Goal: Transaction & Acquisition: Download file/media

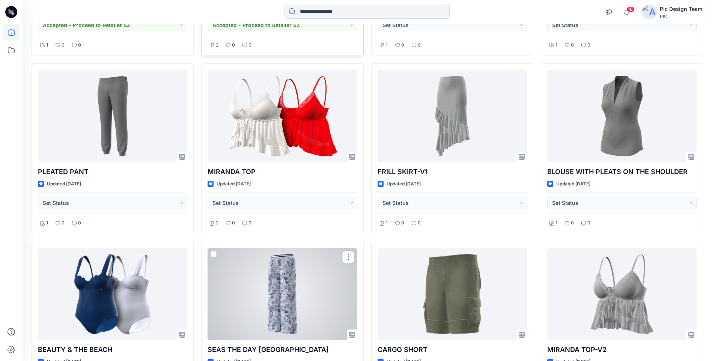
scroll to position [1198, 0]
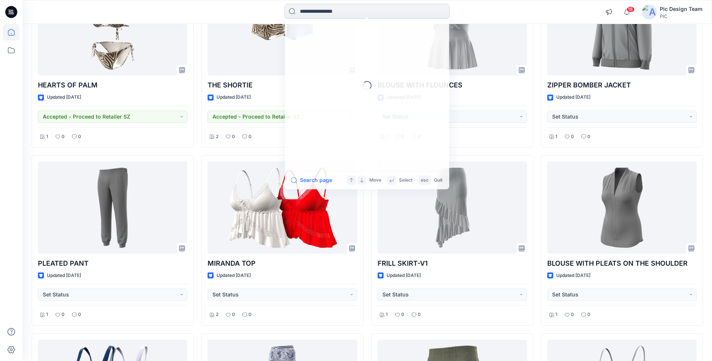
click at [325, 16] on input at bounding box center [367, 11] width 165 height 15
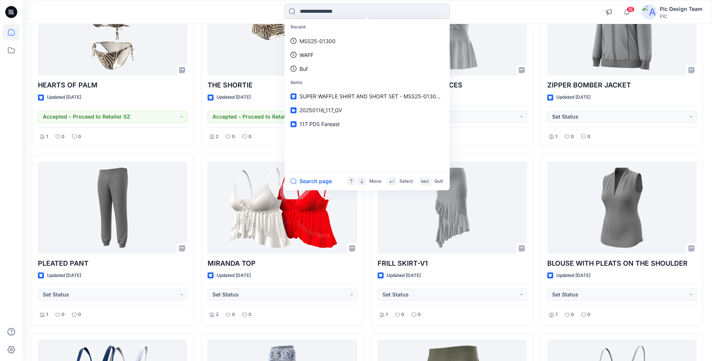
click at [327, 16] on input at bounding box center [367, 11] width 165 height 15
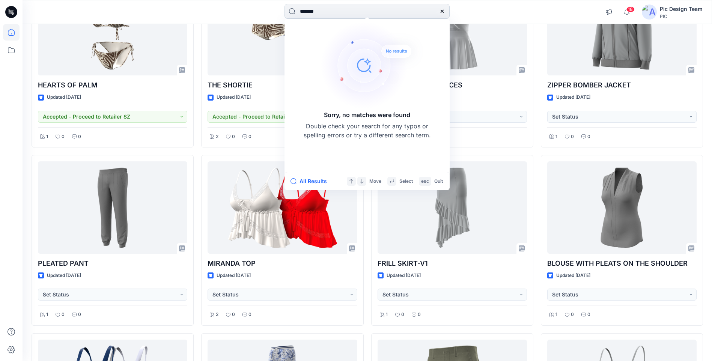
type input "******"
drag, startPoint x: 328, startPoint y: 12, endPoint x: 267, endPoint y: 28, distance: 63.1
click at [264, 24] on div "****** Sorry, no matches were found Double check your search for any typos or s…" at bounding box center [368, 12] width 690 height 24
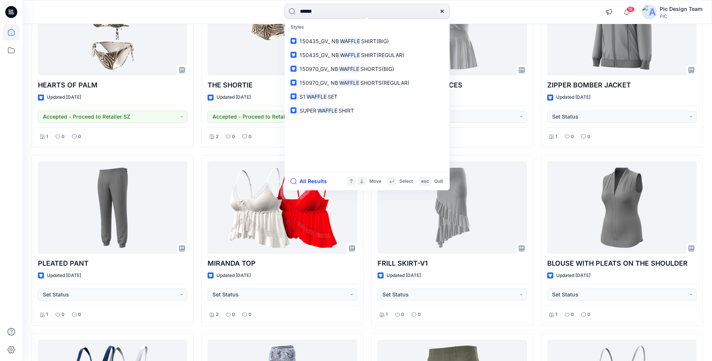
type input "******"
click at [315, 181] on button "All Results" at bounding box center [311, 181] width 41 height 9
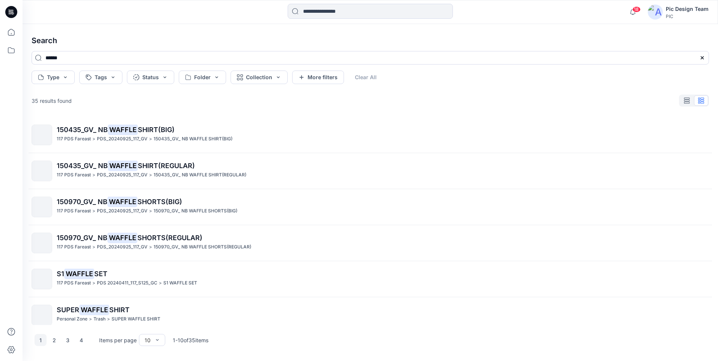
click at [96, 313] on mark "WAFFLE" at bounding box center [94, 310] width 30 height 11
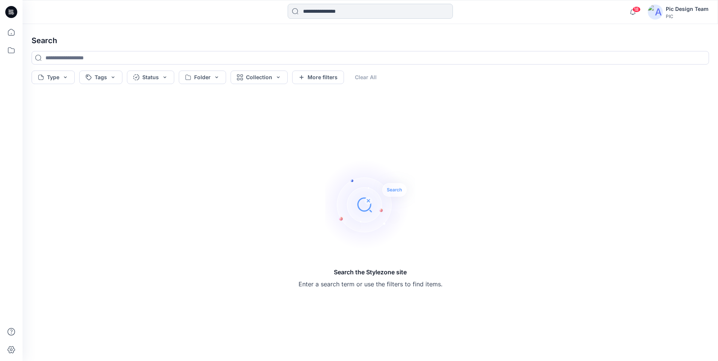
click at [324, 11] on input at bounding box center [370, 11] width 165 height 15
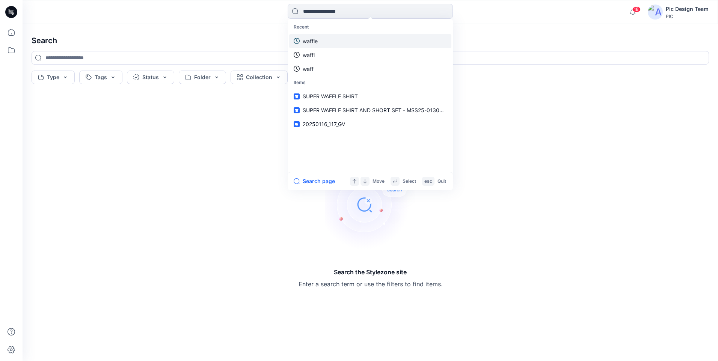
click at [308, 44] on p "waffle" at bounding box center [310, 41] width 15 height 8
type input "******"
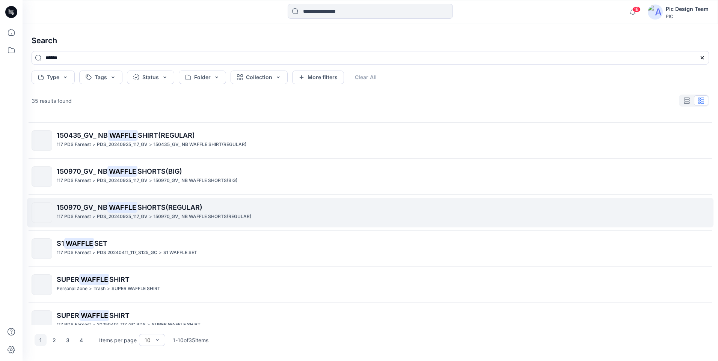
scroll to position [75, 0]
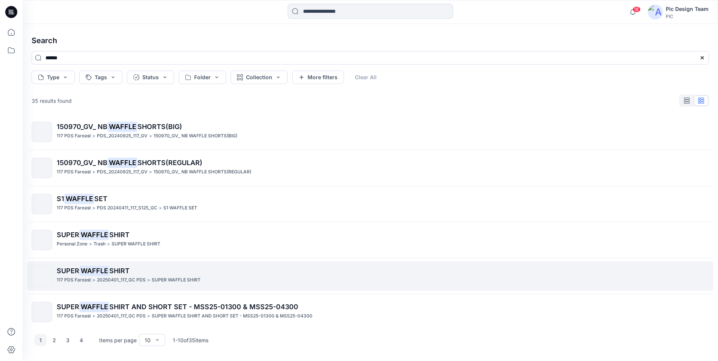
click at [115, 269] on span "SHIRT" at bounding box center [119, 271] width 20 height 8
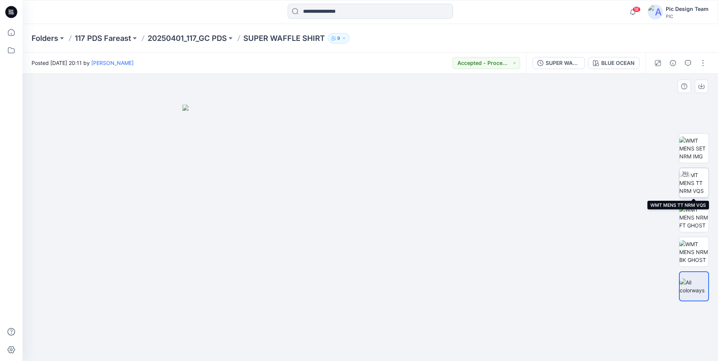
click at [690, 179] on div at bounding box center [685, 174] width 12 height 12
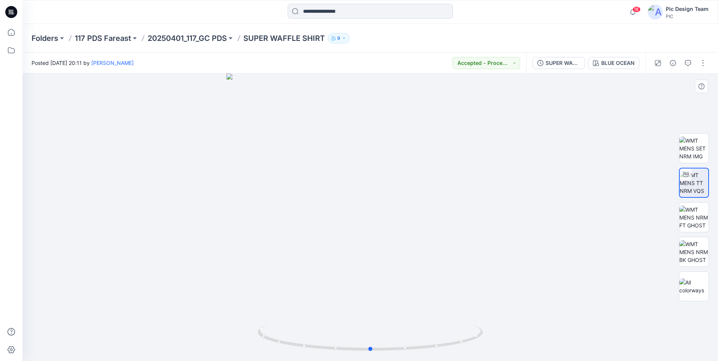
drag, startPoint x: 437, startPoint y: 350, endPoint x: 437, endPoint y: 355, distance: 4.9
click at [437, 355] on div at bounding box center [370, 218] width 695 height 288
click at [701, 68] on button "button" at bounding box center [703, 63] width 12 height 12
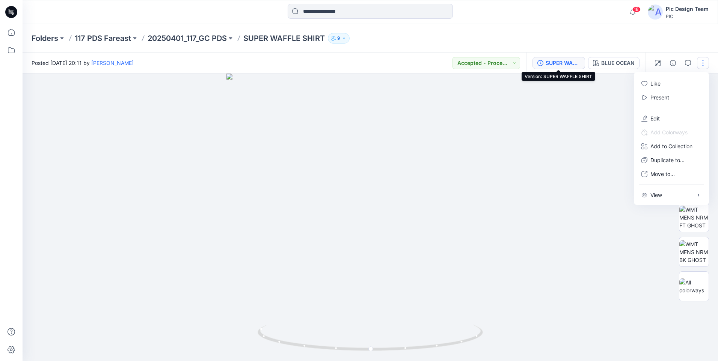
click at [555, 65] on div "SUPER WAFFLE SHIRT" at bounding box center [563, 63] width 35 height 8
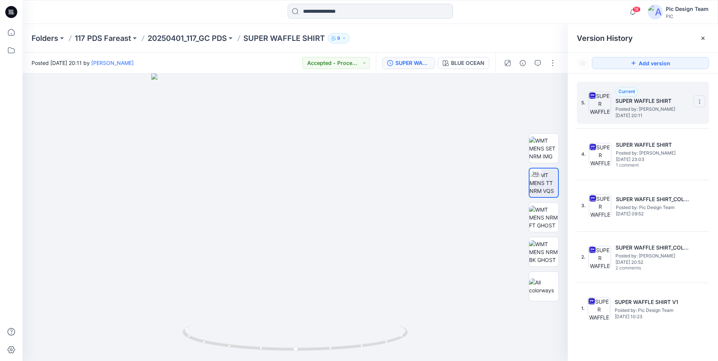
click at [698, 105] on icon at bounding box center [700, 102] width 6 height 6
click at [674, 115] on span "Download Source BW File" at bounding box center [661, 116] width 63 height 9
